Goal: Navigation & Orientation: Find specific page/section

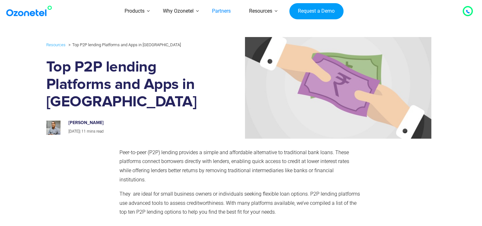
click at [217, 14] on link "Partners" at bounding box center [221, 11] width 37 height 23
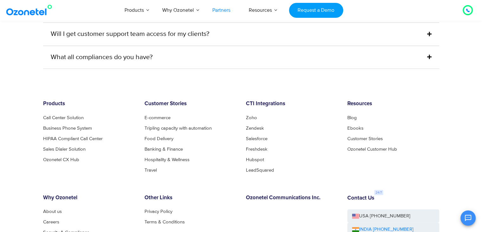
scroll to position [1703, 0]
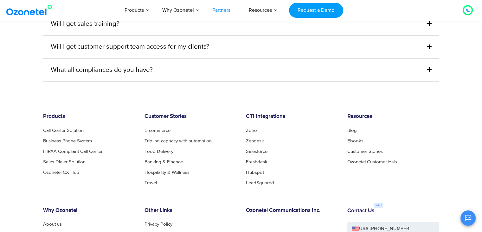
click at [217, 14] on link "Partners" at bounding box center [221, 10] width 36 height 21
